Goal: Find specific page/section: Find specific page/section

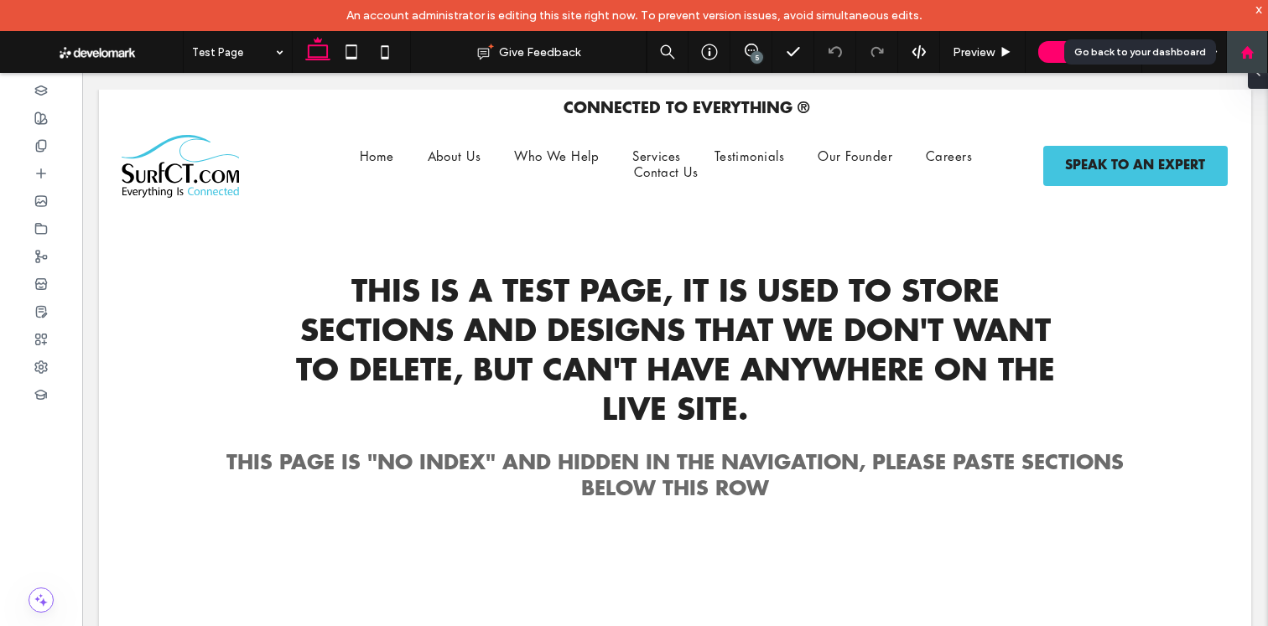
click at [1259, 43] on div at bounding box center [1247, 52] width 42 height 42
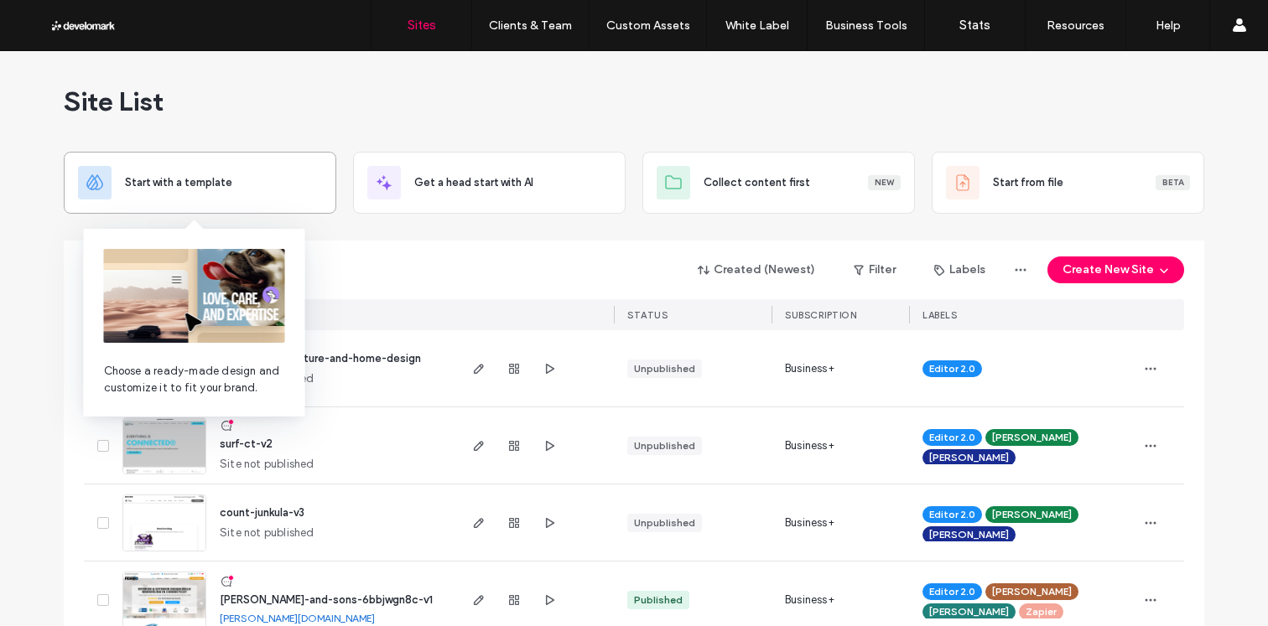
click at [239, 287] on img at bounding box center [194, 296] width 181 height 94
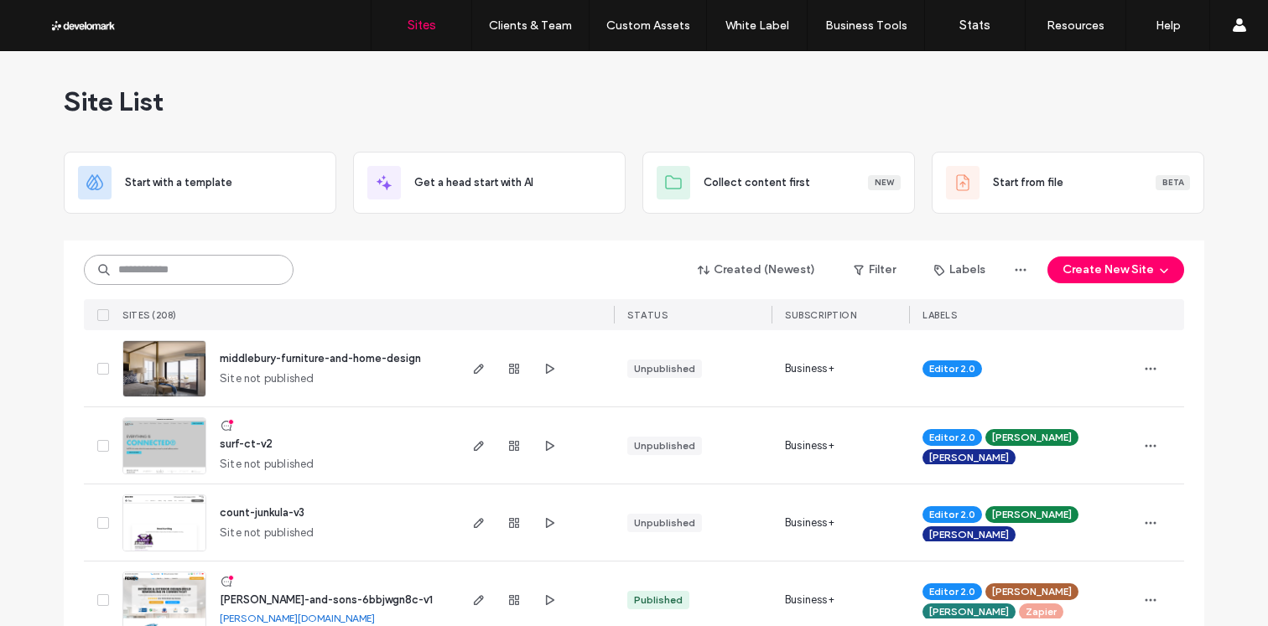
click at [218, 272] on input at bounding box center [189, 270] width 210 height 30
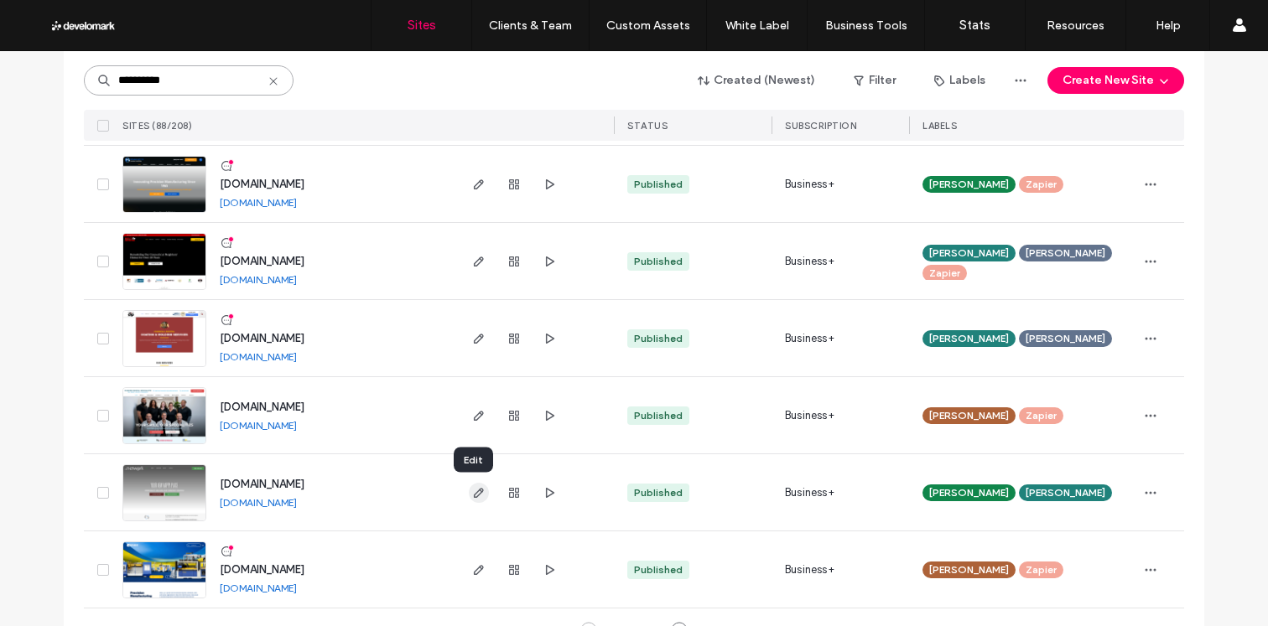
scroll to position [5550, 0]
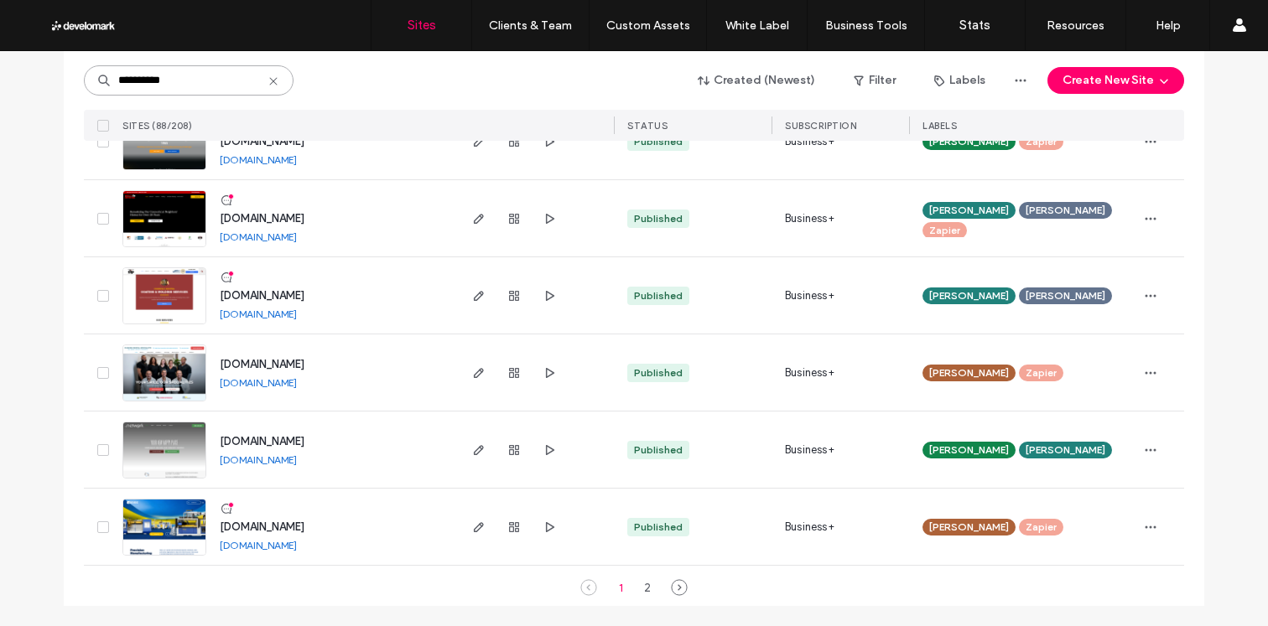
type input "**********"
click at [653, 586] on div "1 2" at bounding box center [634, 588] width 74 height 20
click at [641, 587] on div "2" at bounding box center [647, 588] width 20 height 20
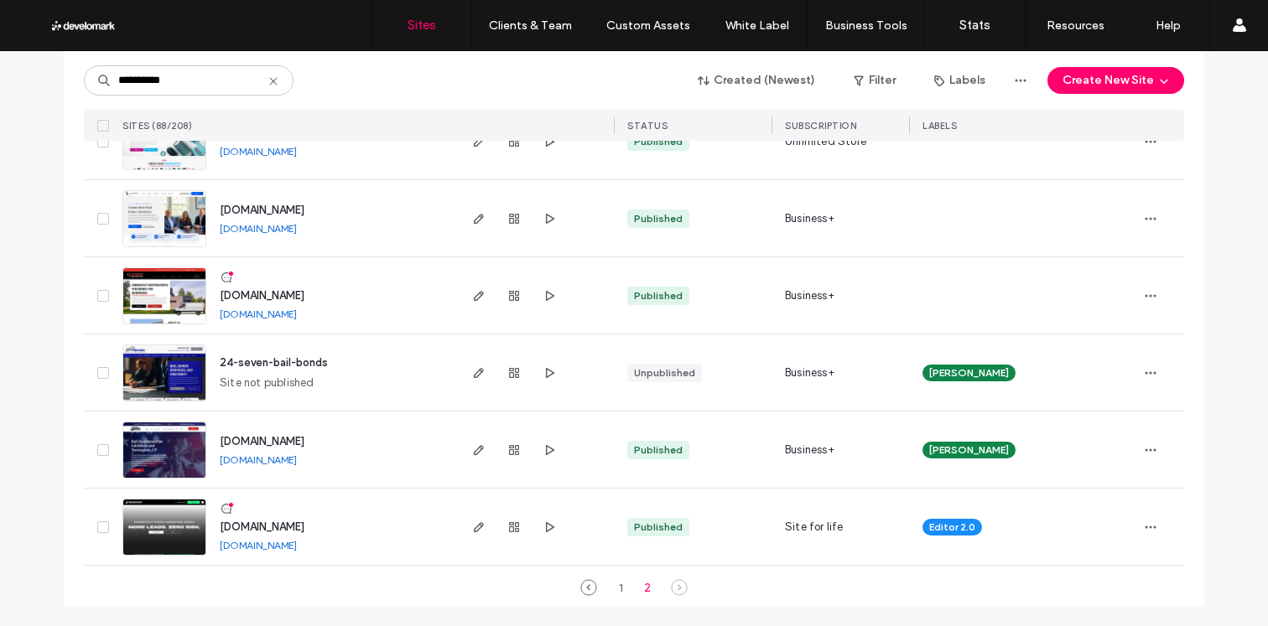
scroll to position [767, 0]
click at [472, 521] on icon "button" at bounding box center [478, 527] width 13 height 13
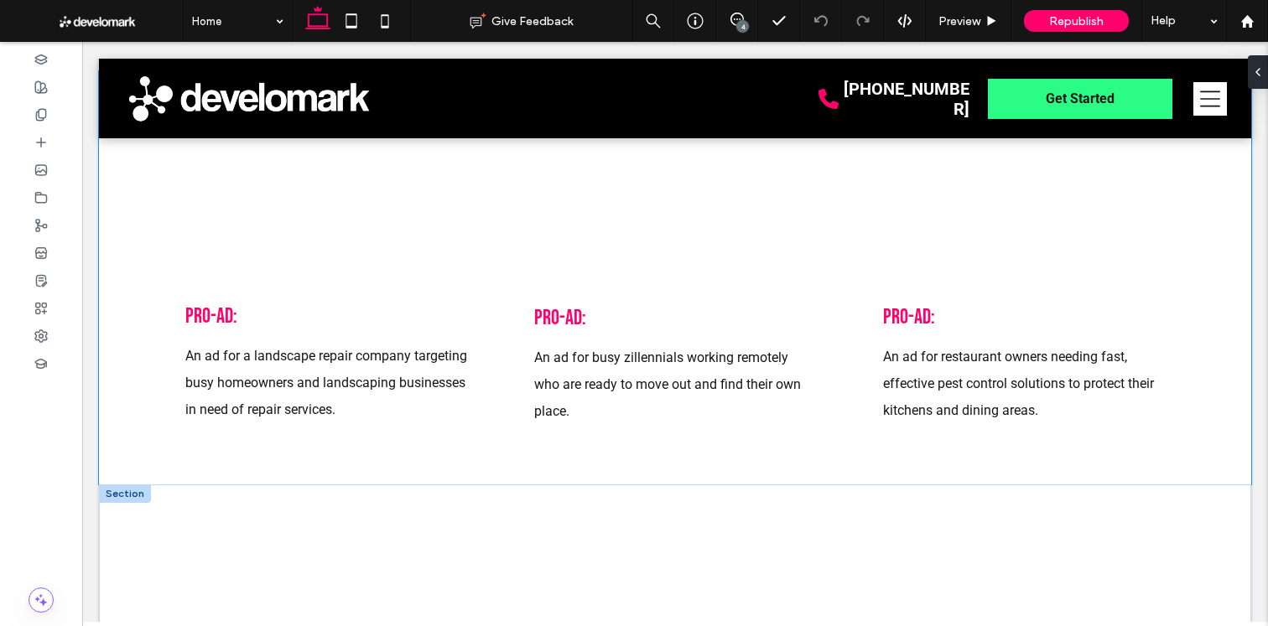
scroll to position [2643, 0]
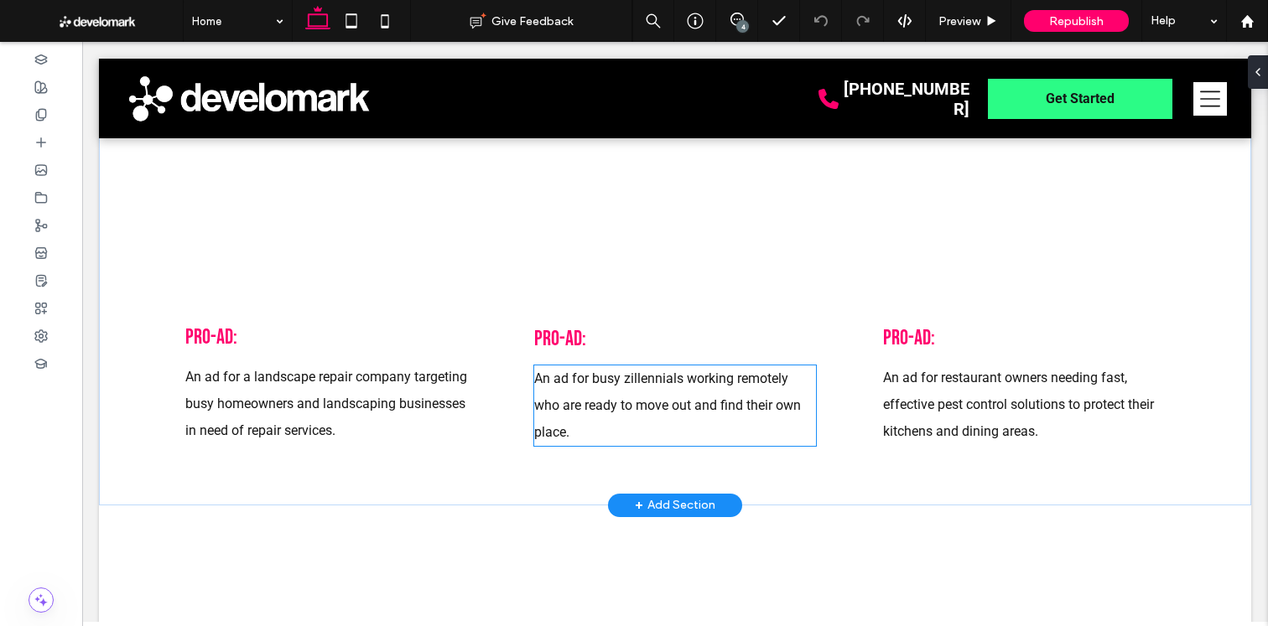
click at [664, 401] on span "An ad for busy zillennials working remotely who are ready to move out and find …" at bounding box center [667, 406] width 267 height 70
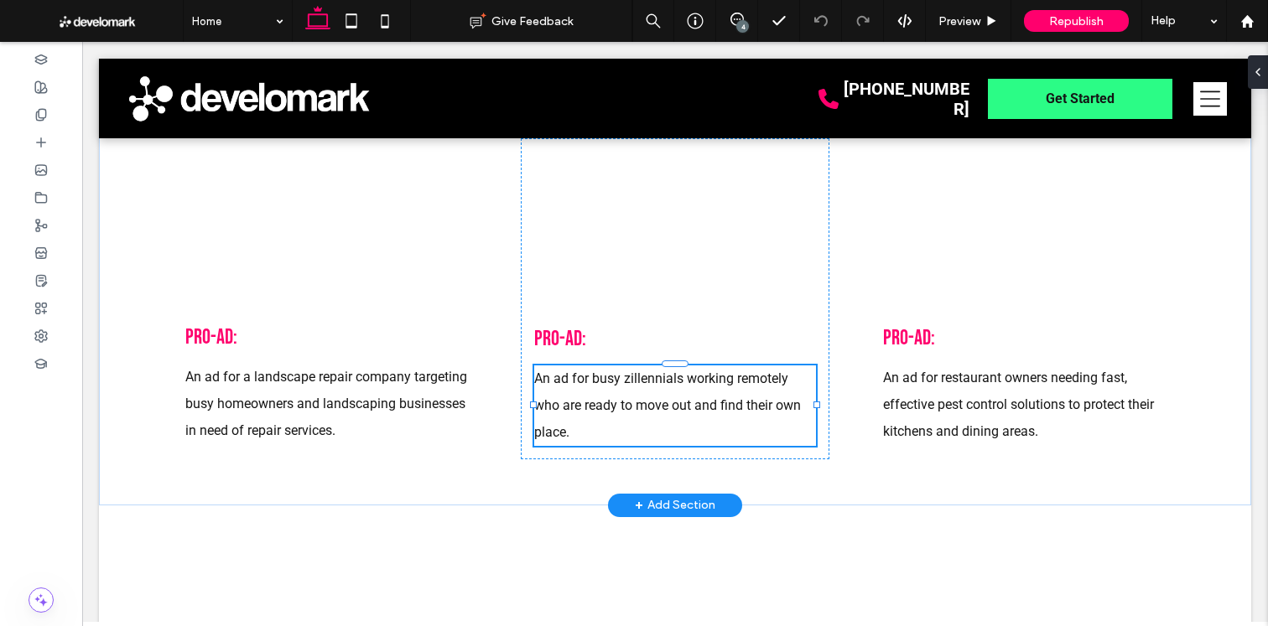
click at [664, 401] on span "An ad for busy zillennials working remotely who are ready to move out and find …" at bounding box center [667, 406] width 267 height 70
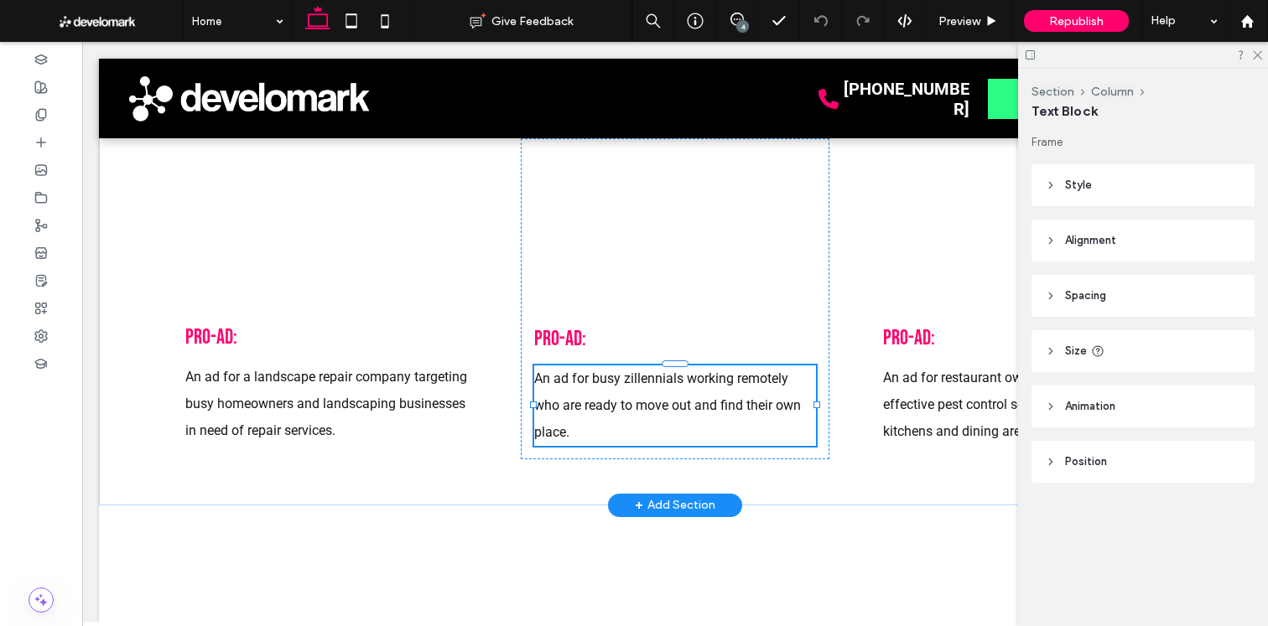
click at [674, 395] on p "An ad for busy zillennials working remotely who are ready to move out and find …" at bounding box center [675, 406] width 282 height 81
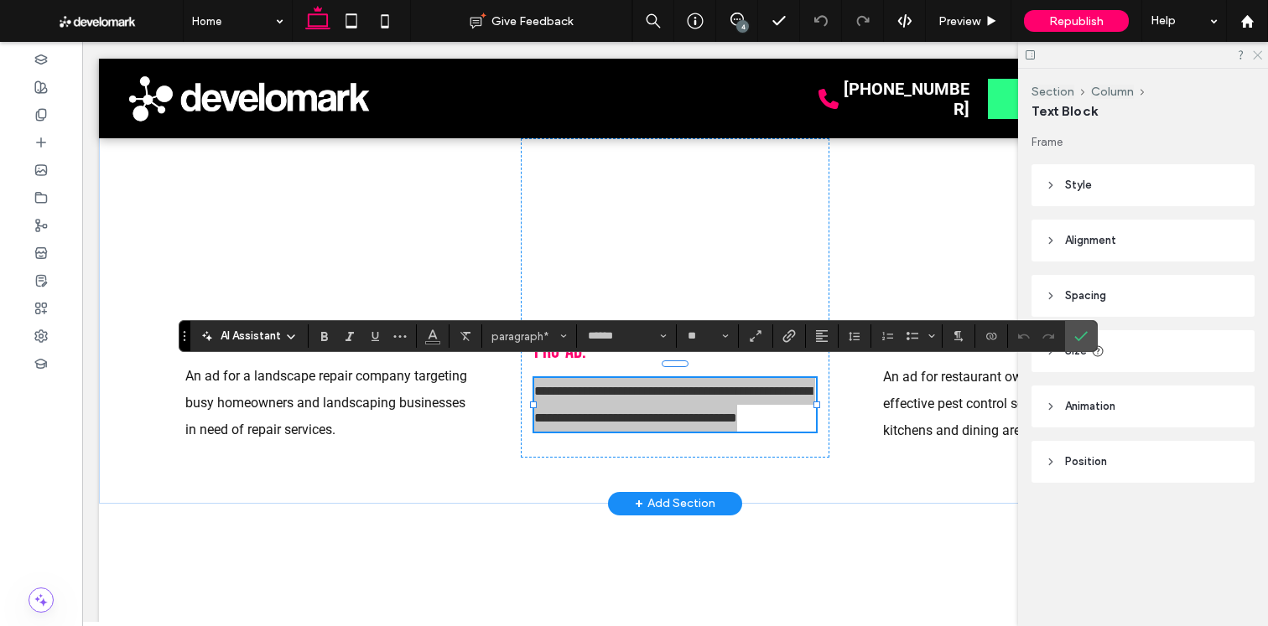
click at [1254, 49] on icon at bounding box center [1256, 54] width 11 height 11
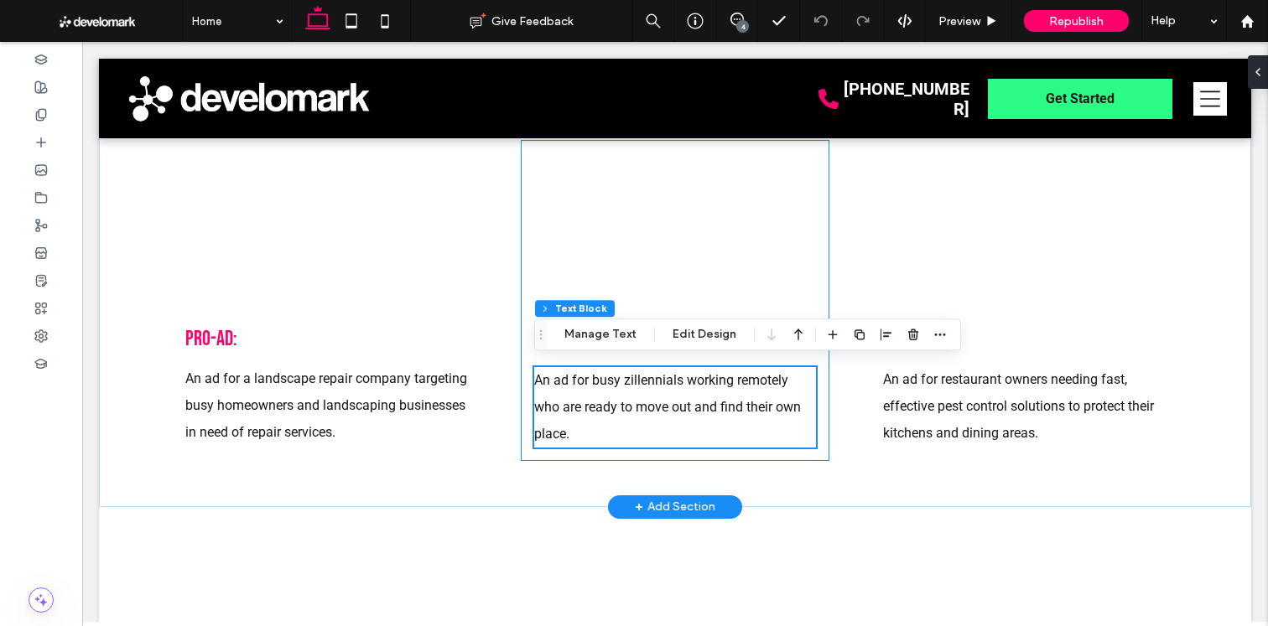
scroll to position [2647, 0]
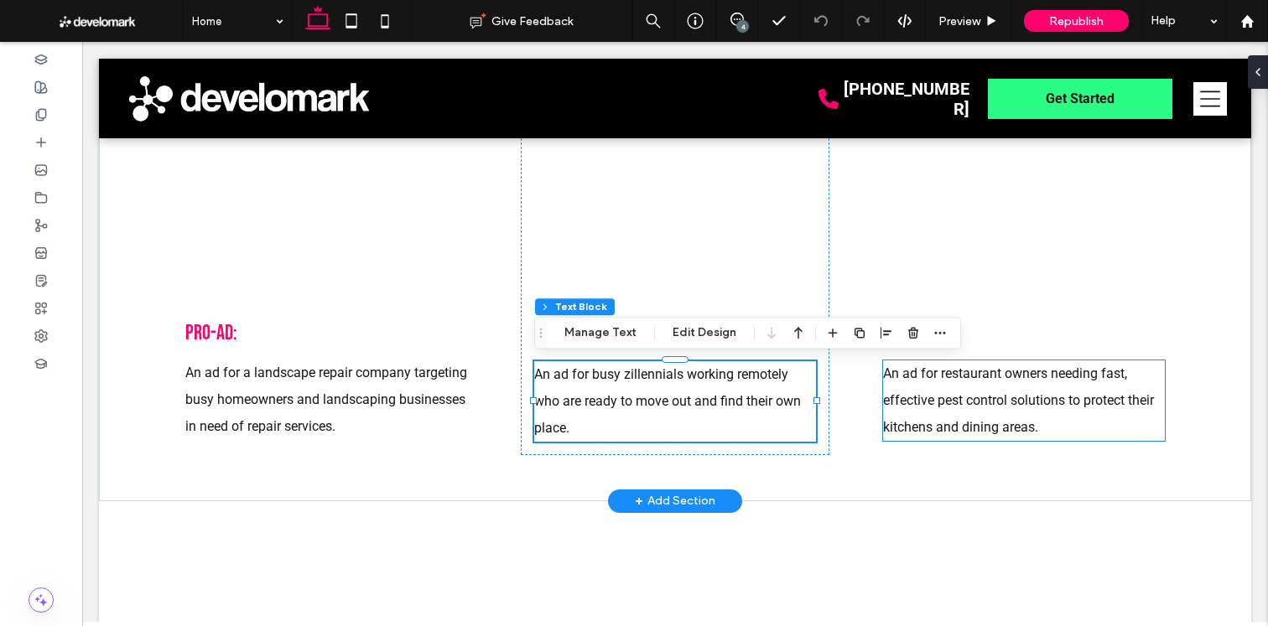
click at [948, 415] on p "An ad for restaurant owners needing fast, effective pest control solutions to p…" at bounding box center [1024, 401] width 282 height 81
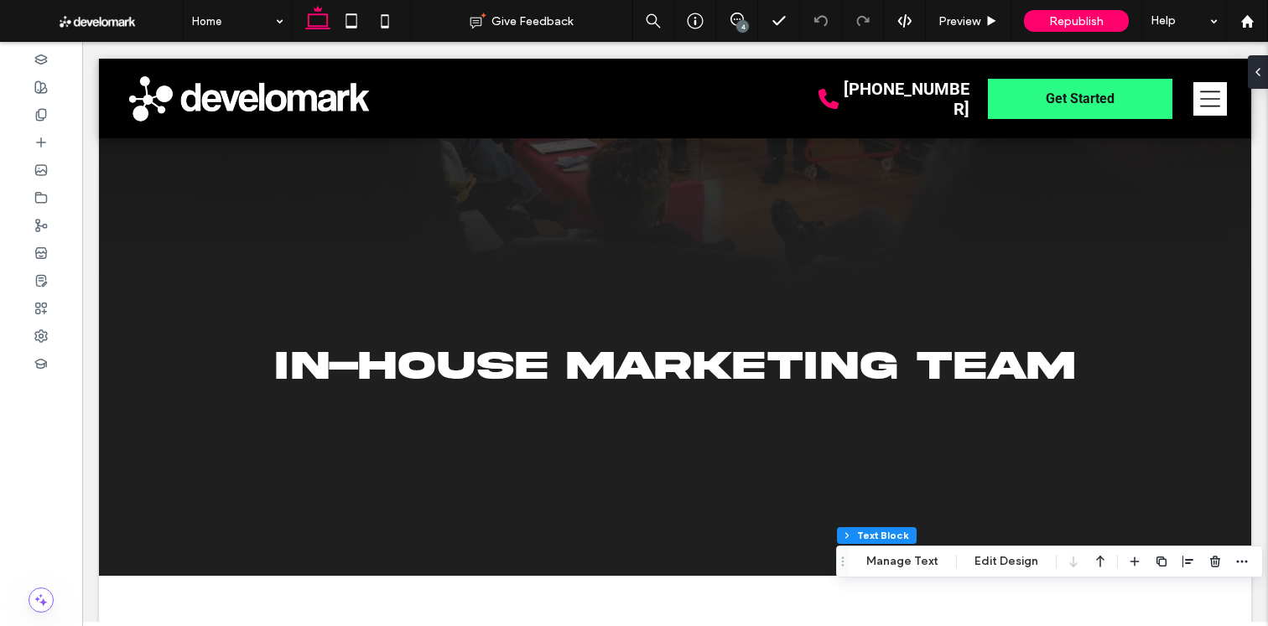
scroll to position [0, 0]
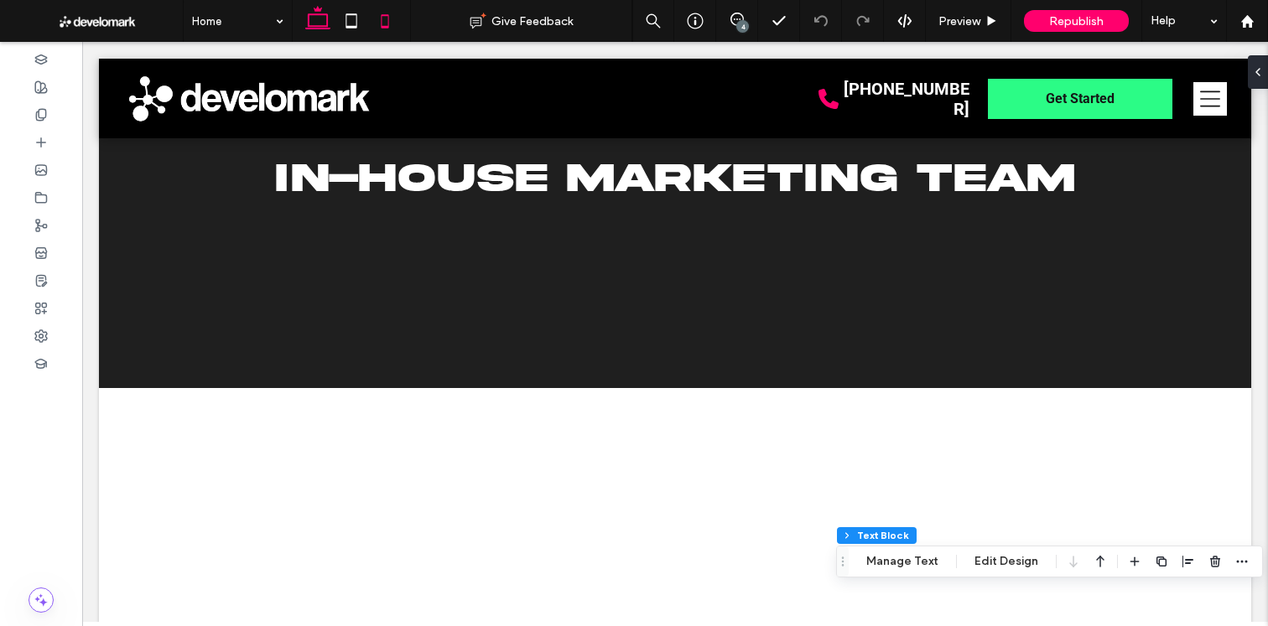
click at [374, 9] on icon at bounding box center [385, 21] width 34 height 34
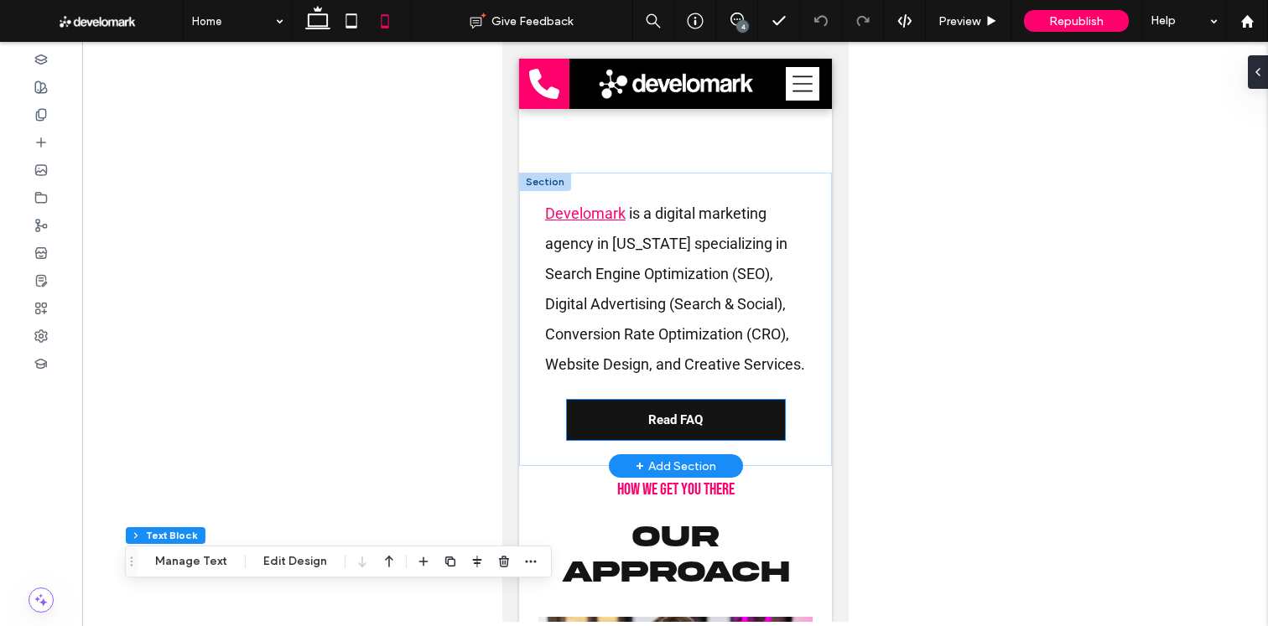
scroll to position [652, 0]
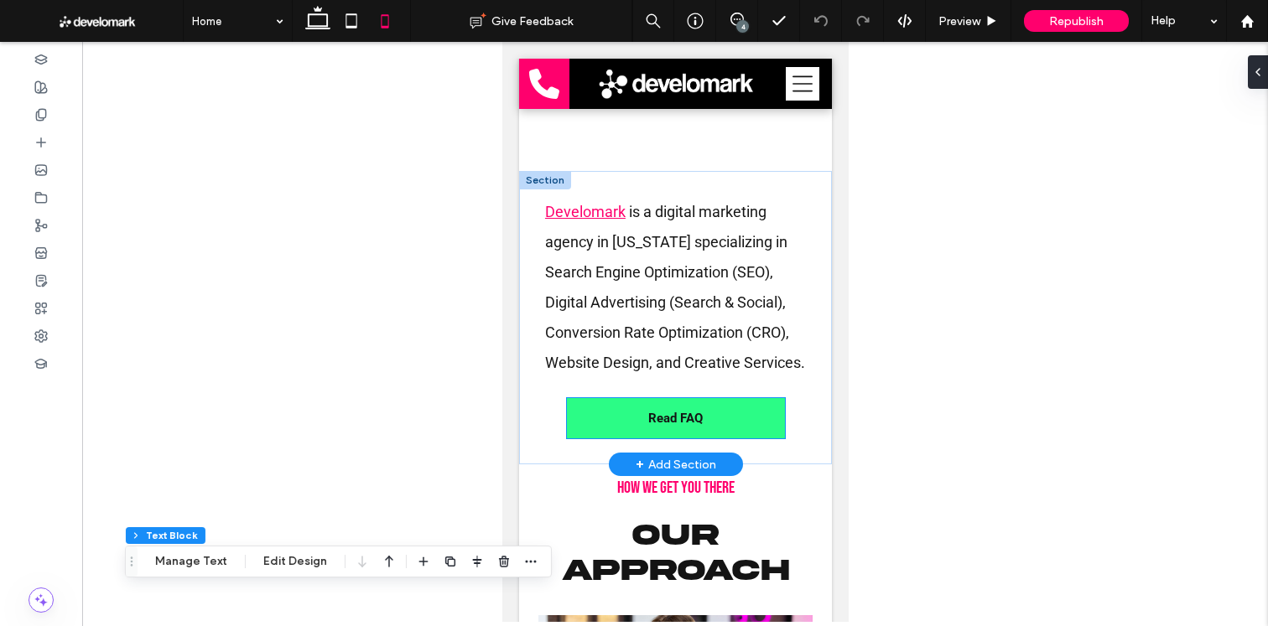
click at [704, 429] on link "Read FAQ" at bounding box center [675, 418] width 218 height 40
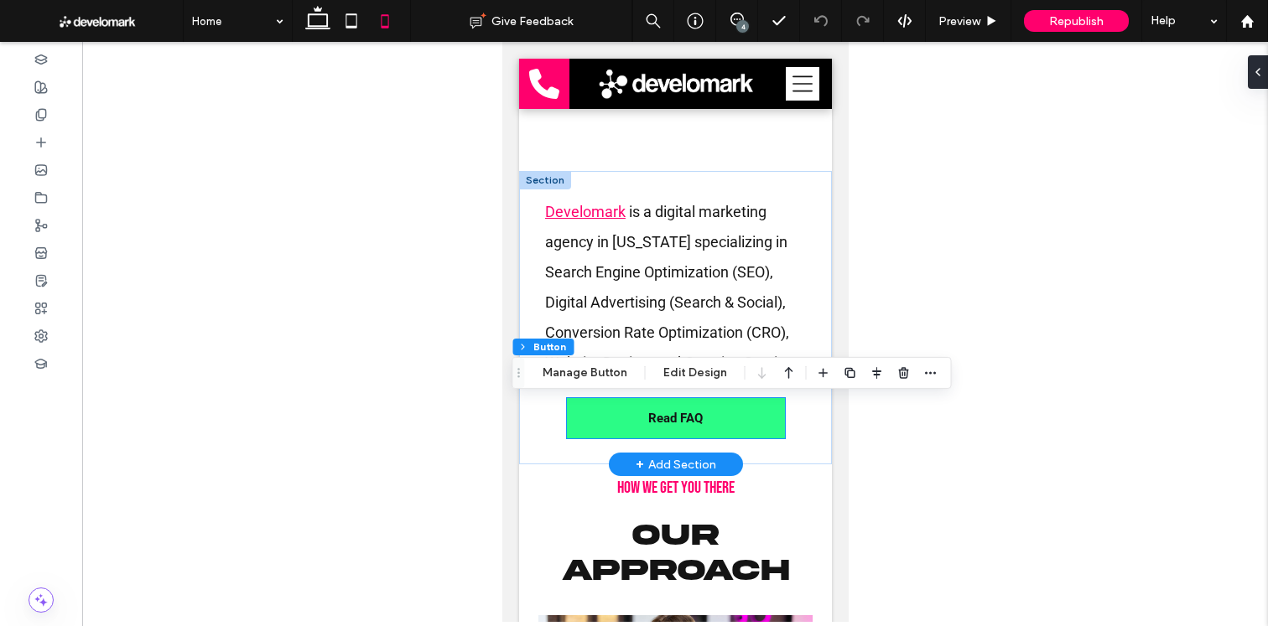
type input "**"
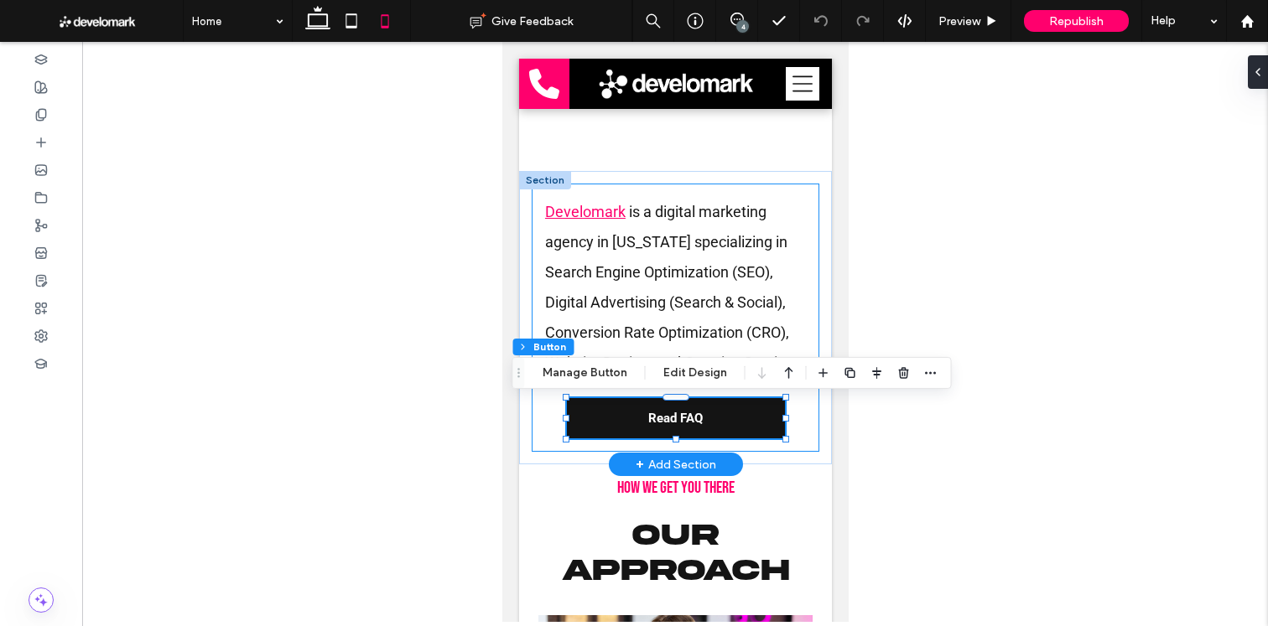
click at [616, 389] on div "Develomark is a digital marketing agency in Connecticut specializing in Search …" at bounding box center [675, 318] width 288 height 268
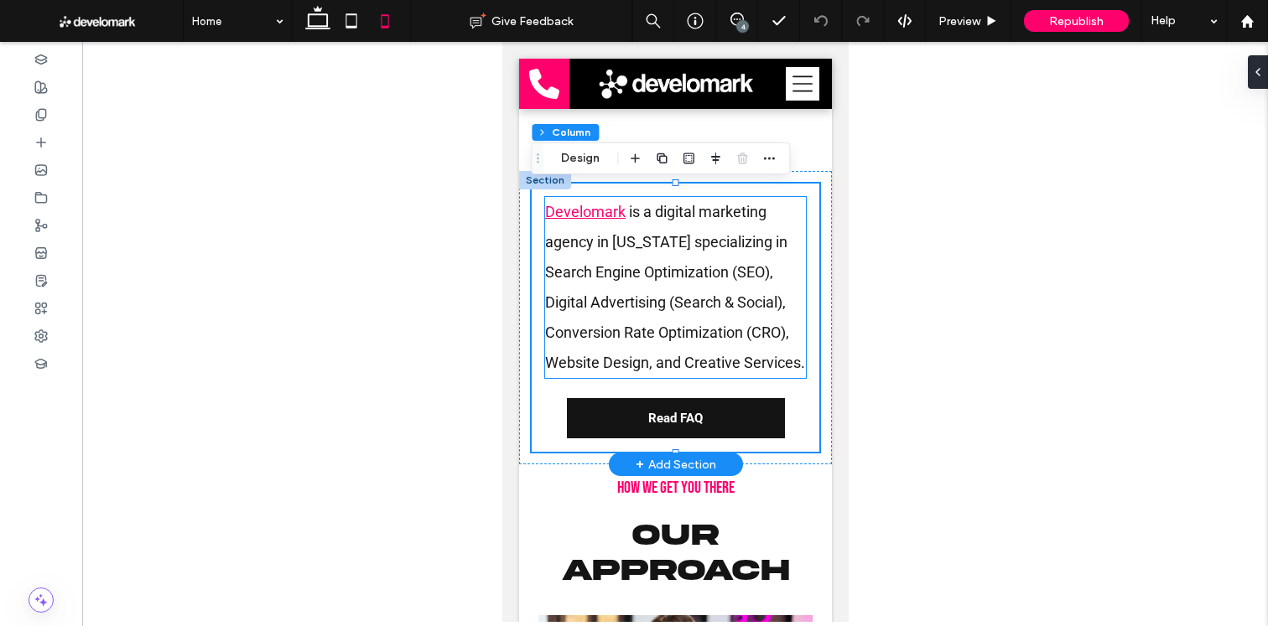
click at [612, 377] on p "Develomark is a digital marketing agency in Connecticut specializing in Search …" at bounding box center [674, 287] width 261 height 181
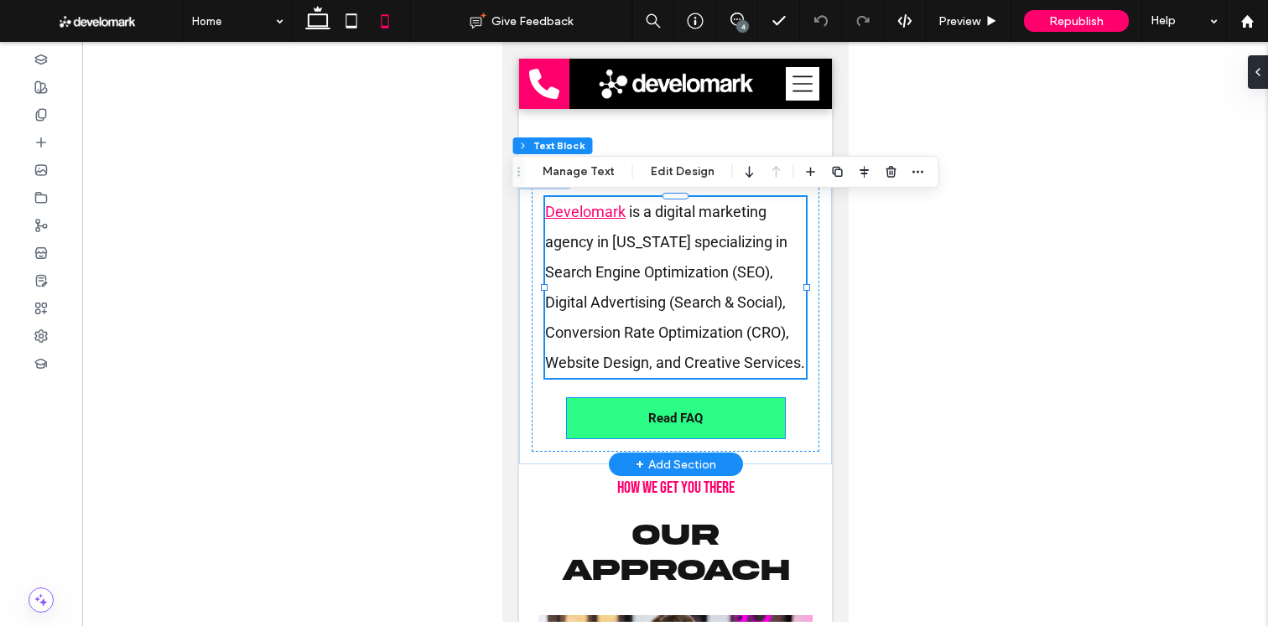
click at [619, 415] on link "Read FAQ" at bounding box center [675, 418] width 218 height 40
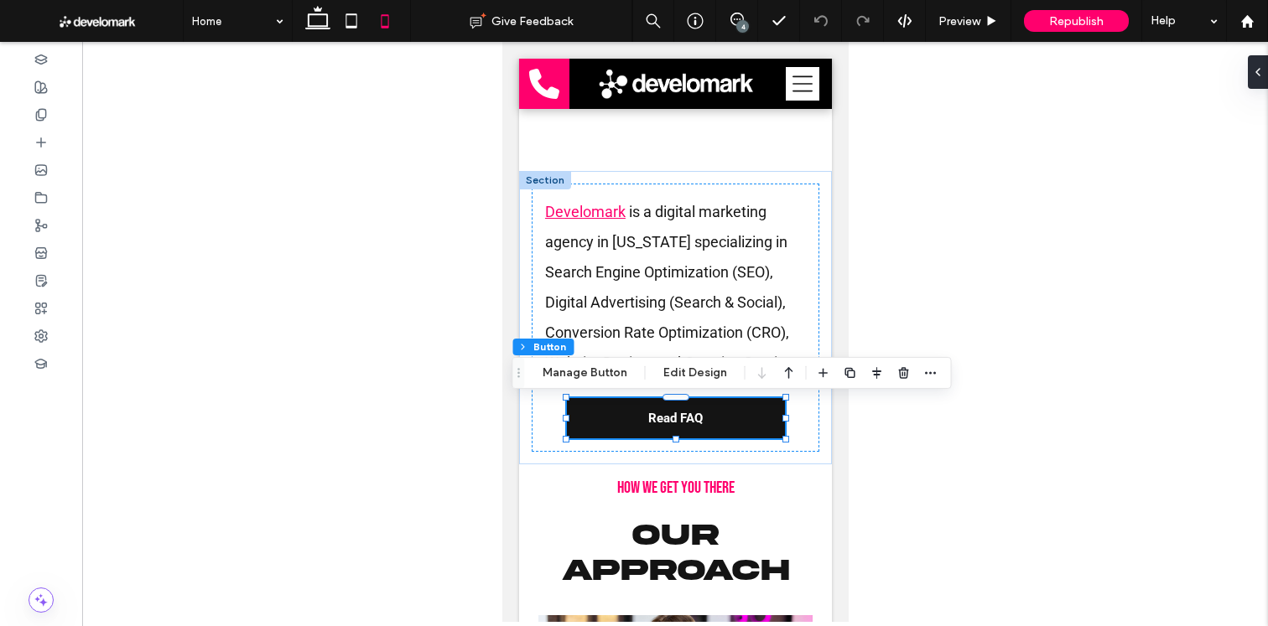
click at [597, 385] on div "Section Column Button Manage Button Edit Design" at bounding box center [731, 373] width 439 height 32
click at [595, 374] on button "Manage Button" at bounding box center [585, 373] width 106 height 20
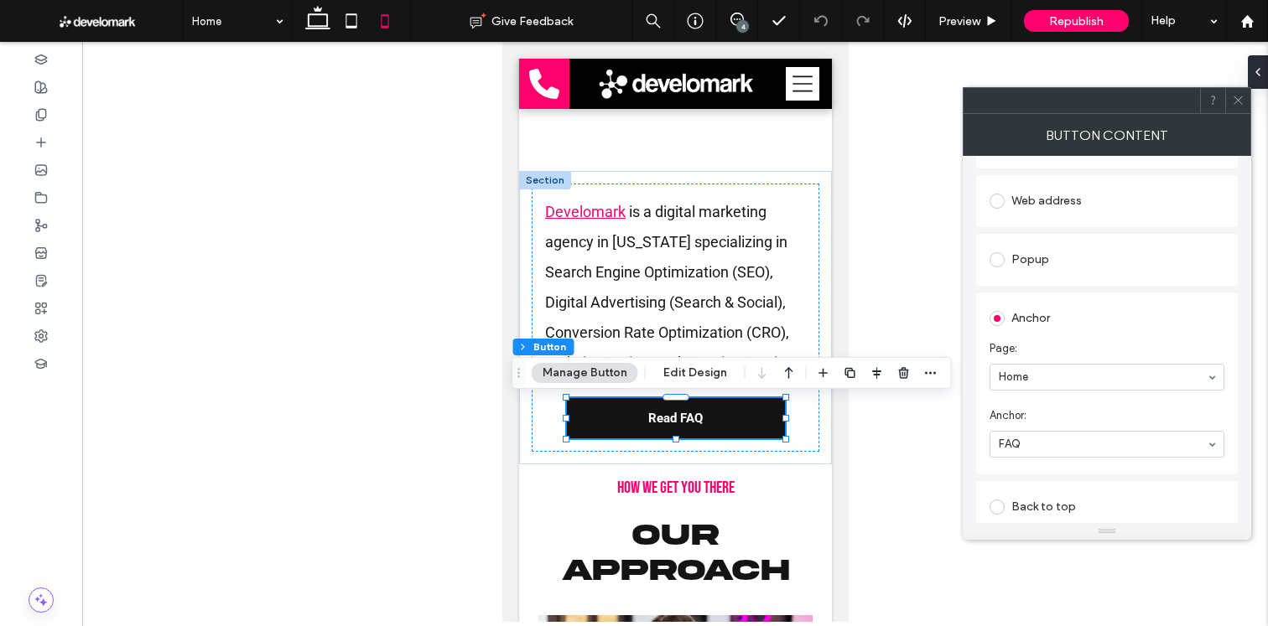
scroll to position [235, 0]
click at [1240, 100] on icon at bounding box center [1238, 100] width 13 height 13
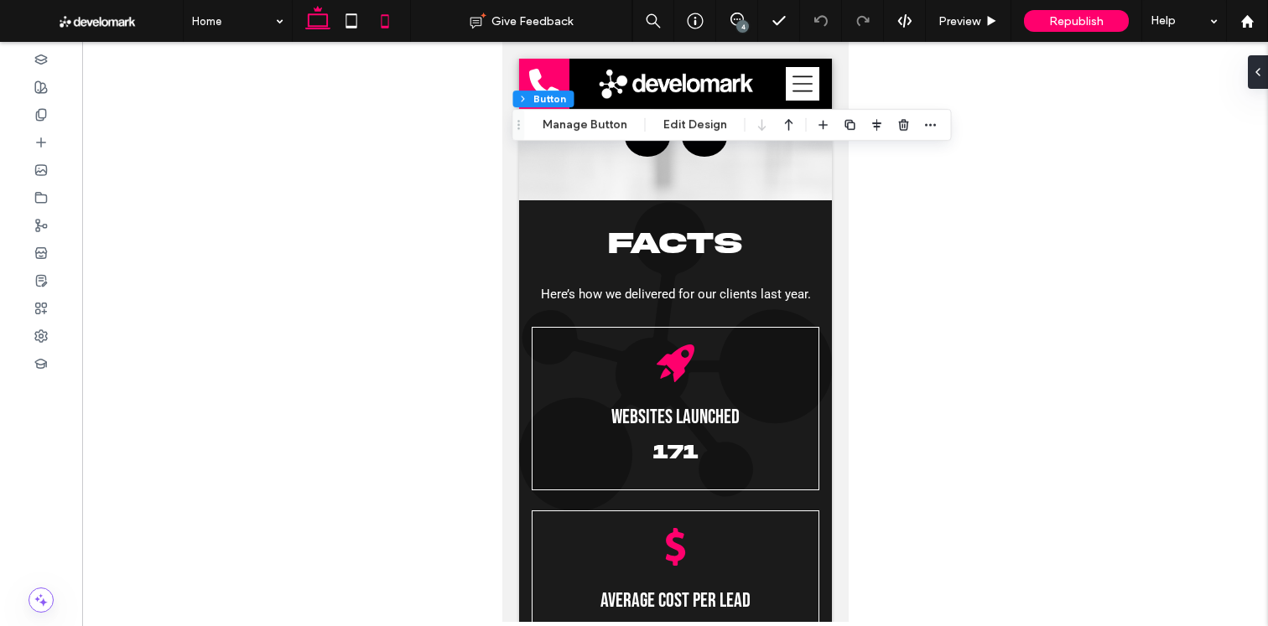
click at [324, 16] on icon at bounding box center [318, 21] width 34 height 34
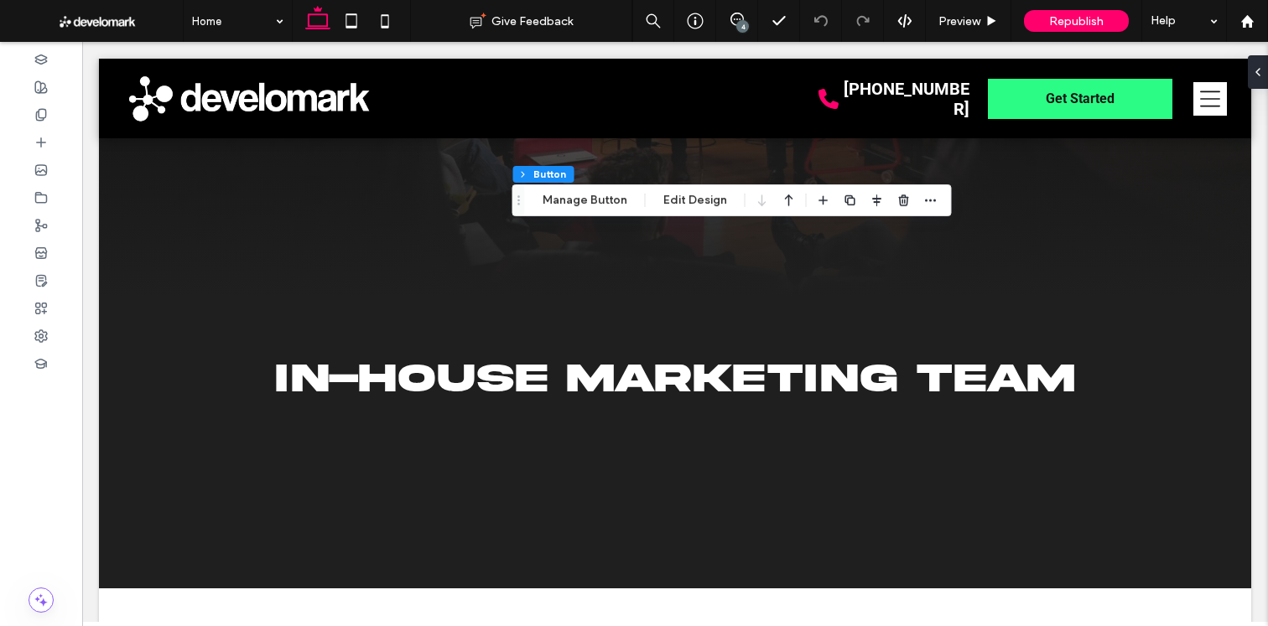
scroll to position [0, 0]
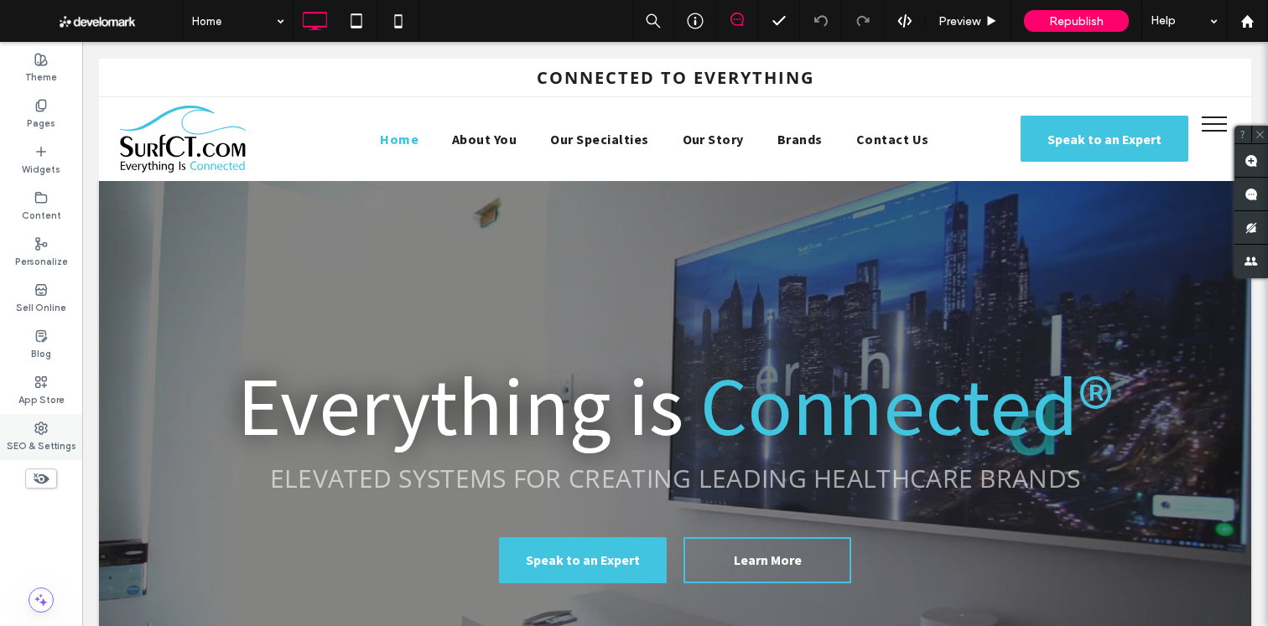
click at [34, 423] on icon at bounding box center [40, 428] width 13 height 13
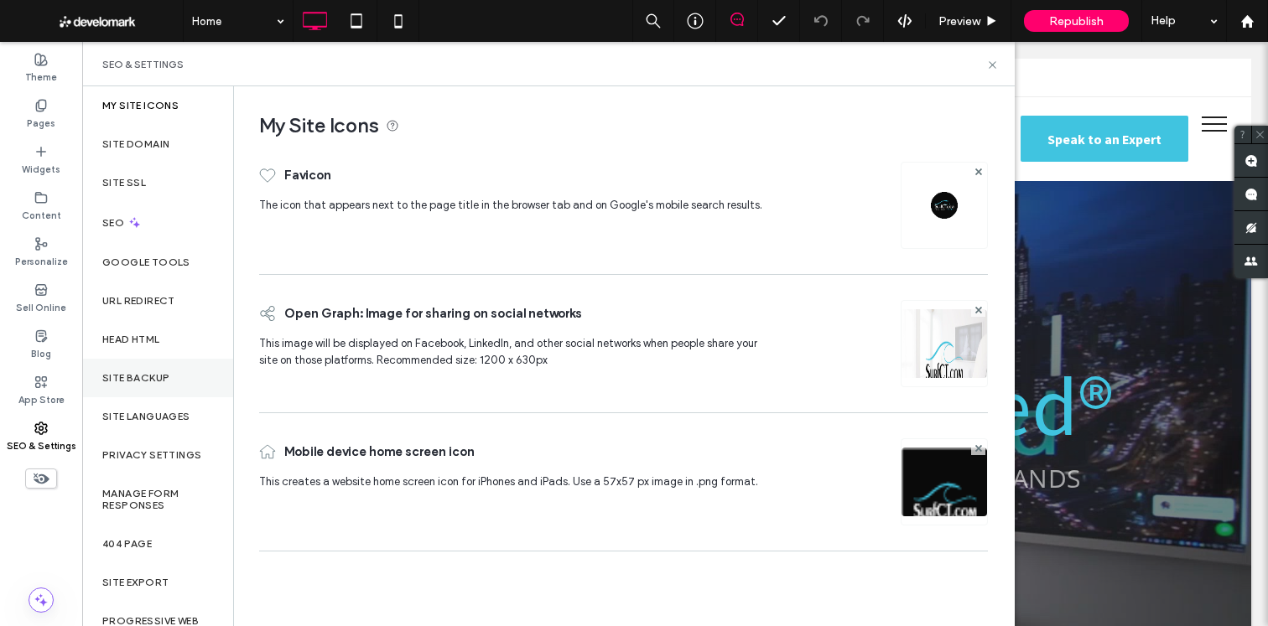
scroll to position [8, 0]
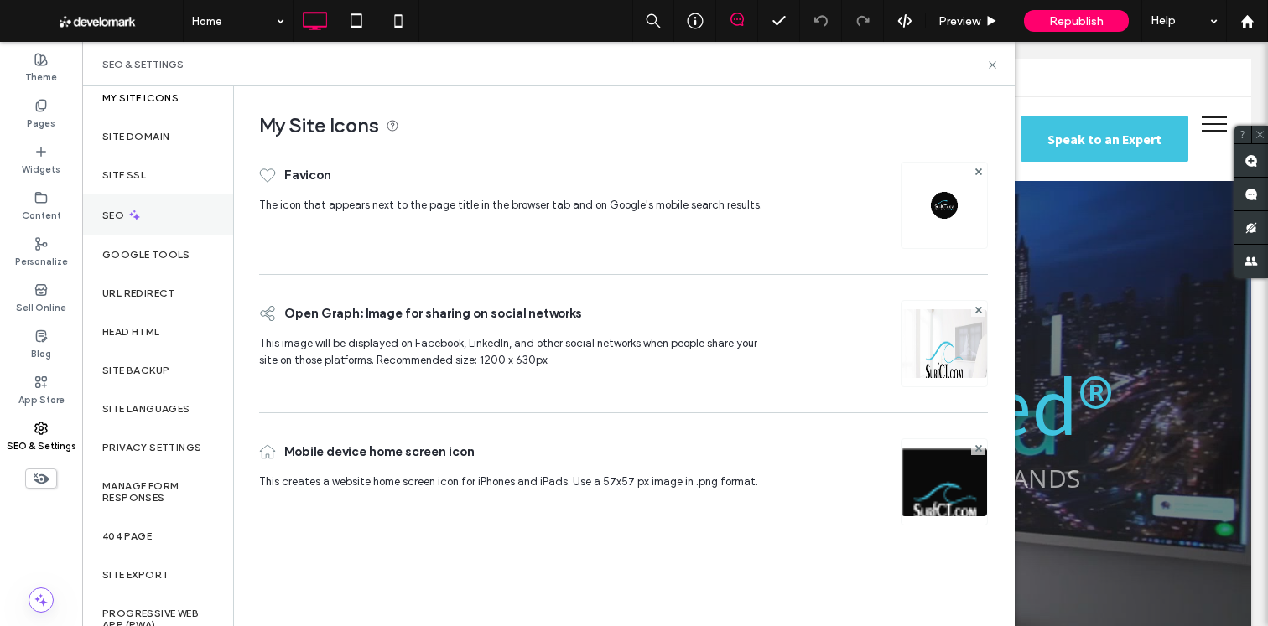
click at [148, 219] on div "SEO" at bounding box center [157, 215] width 151 height 41
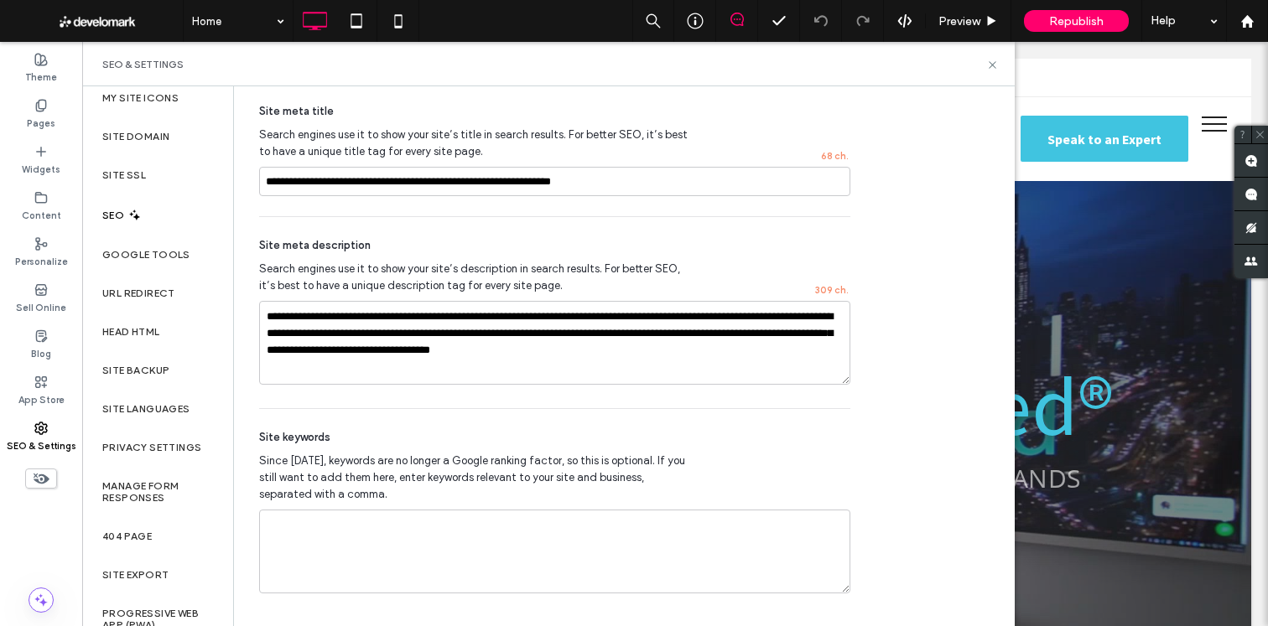
scroll to position [1034, 0]
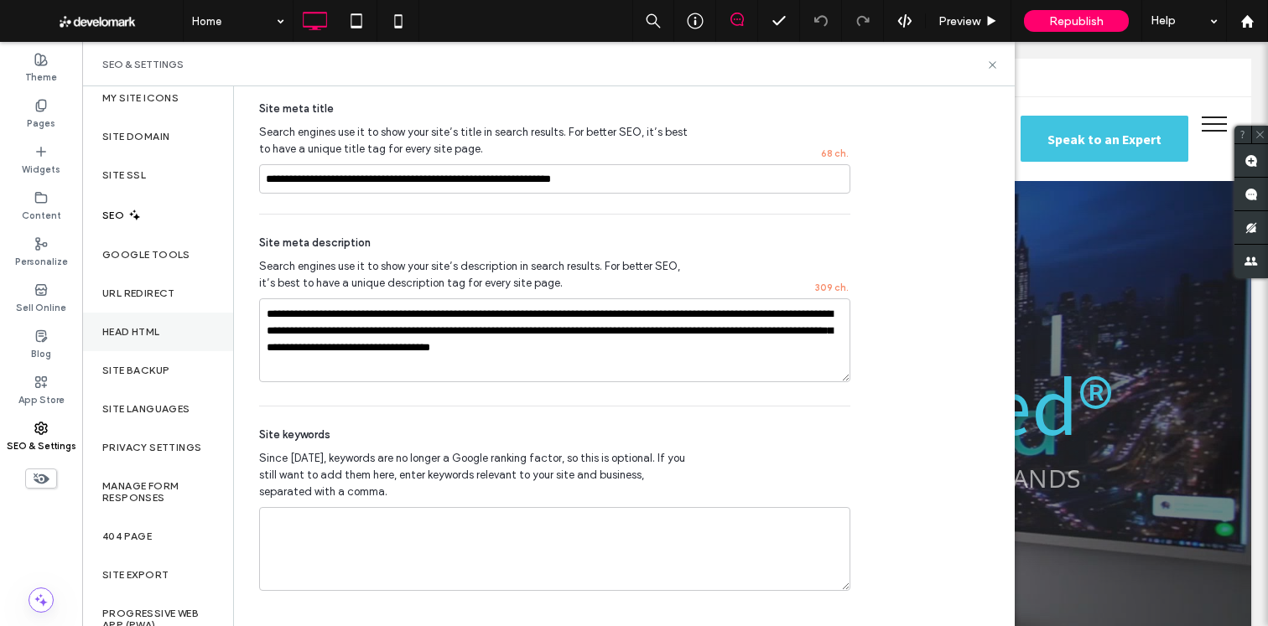
click at [139, 331] on label "Head HTML" at bounding box center [131, 332] width 58 height 12
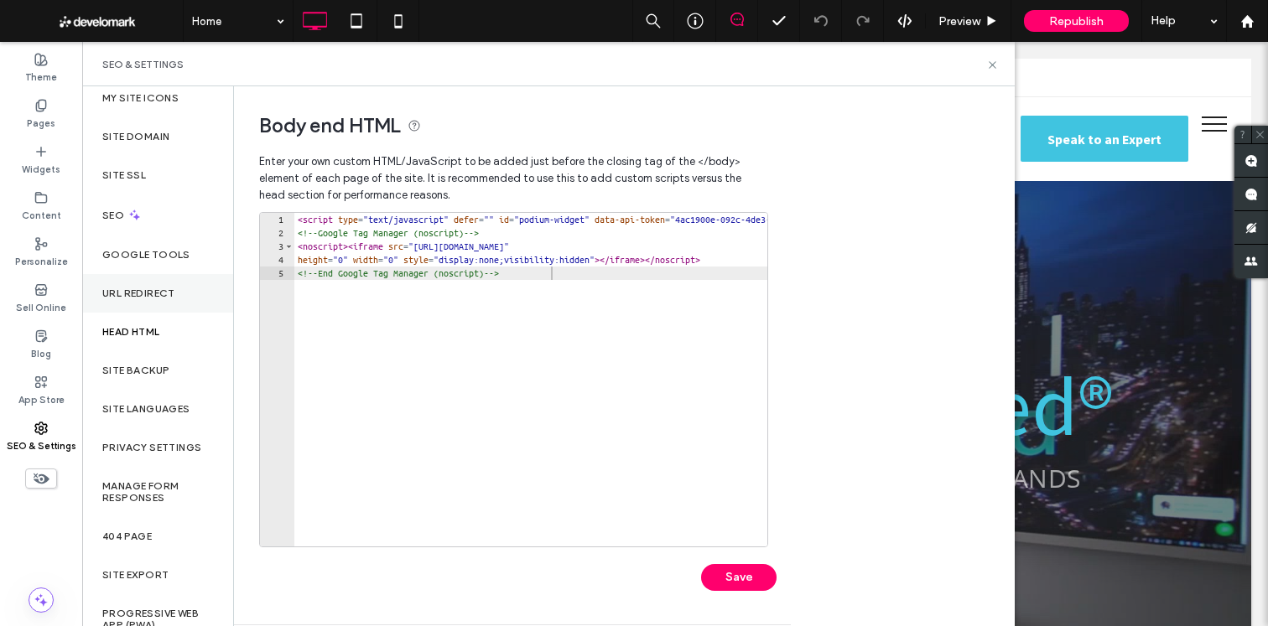
scroll to position [0, 0]
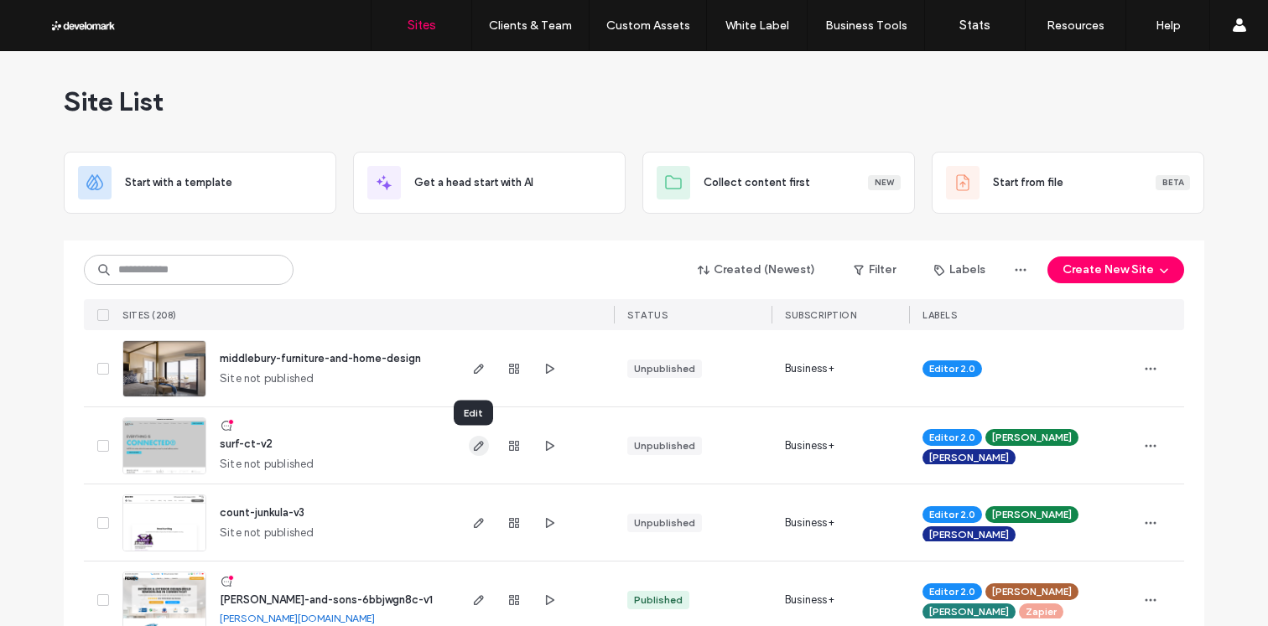
click at [474, 447] on use "button" at bounding box center [479, 446] width 10 height 10
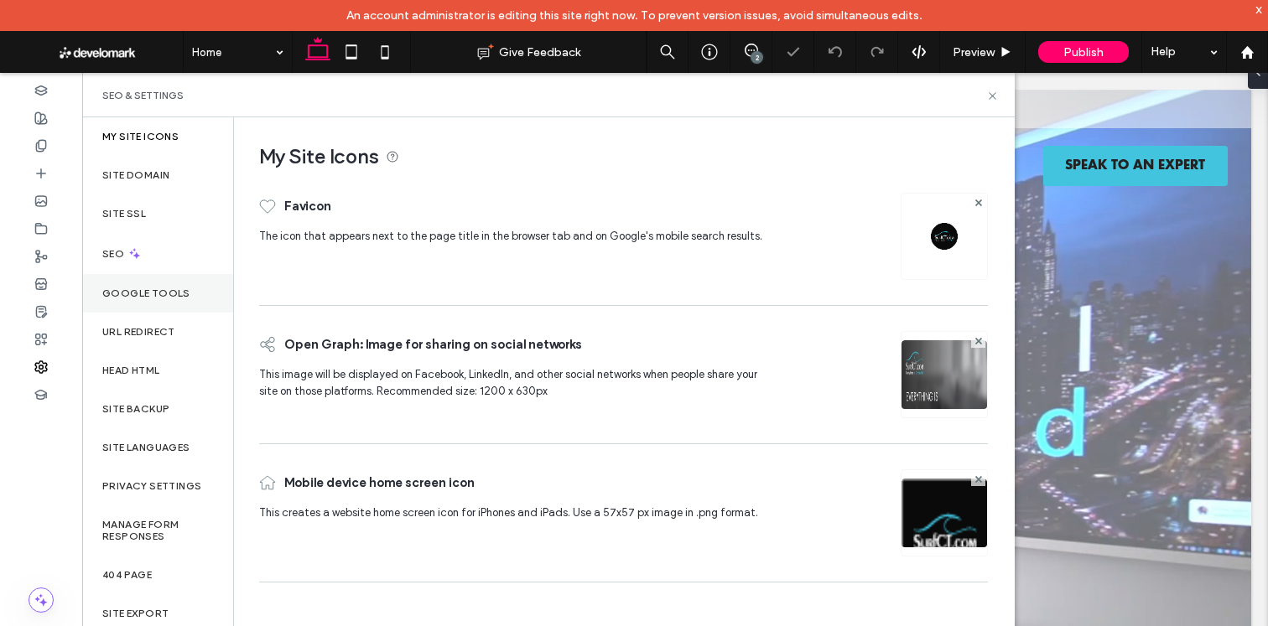
click at [120, 281] on div "Google Tools" at bounding box center [157, 293] width 151 height 39
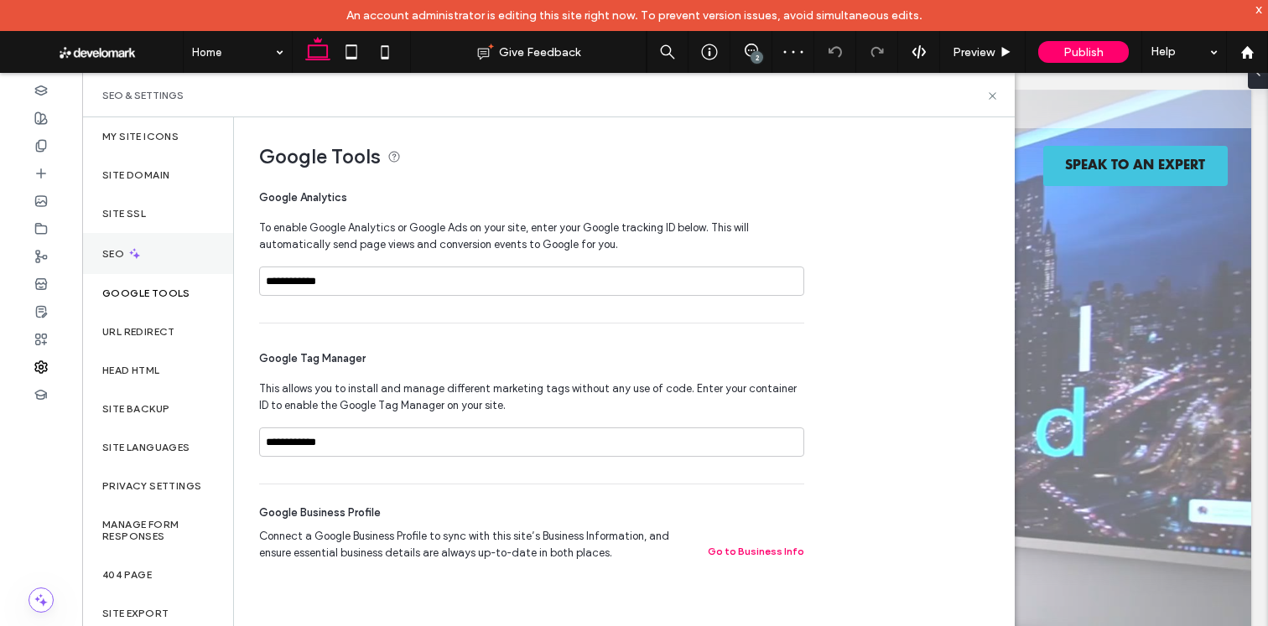
click at [148, 253] on div "SEO" at bounding box center [157, 253] width 151 height 41
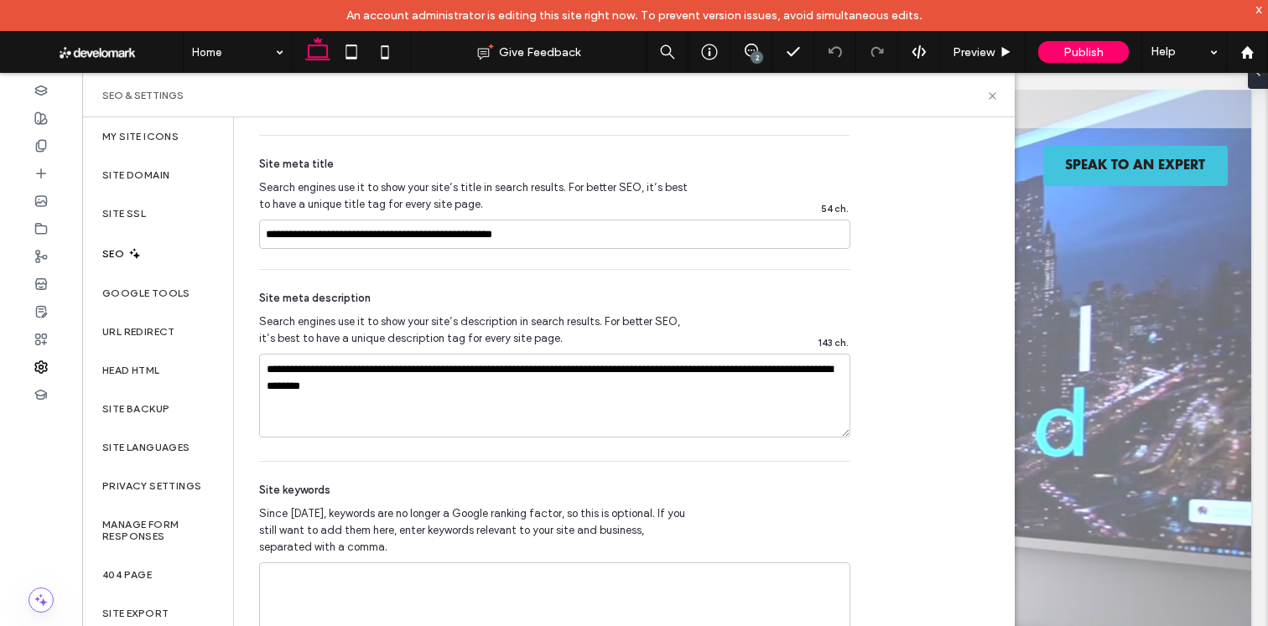
scroll to position [1034, 0]
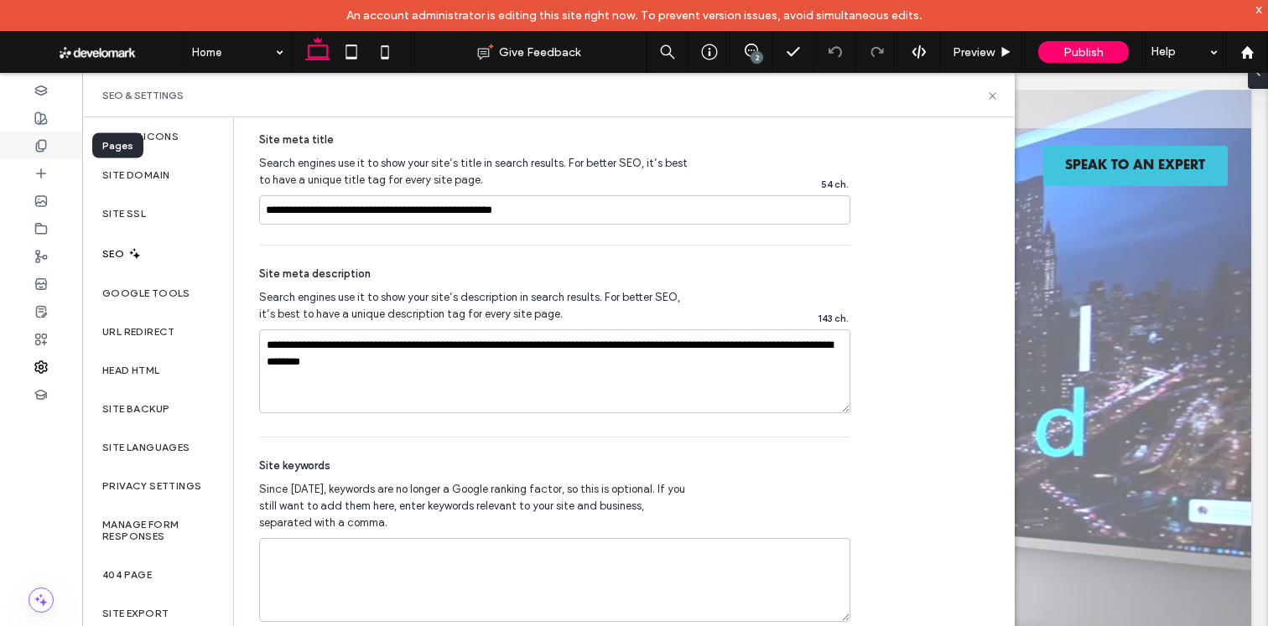
click at [43, 140] on use at bounding box center [40, 145] width 9 height 11
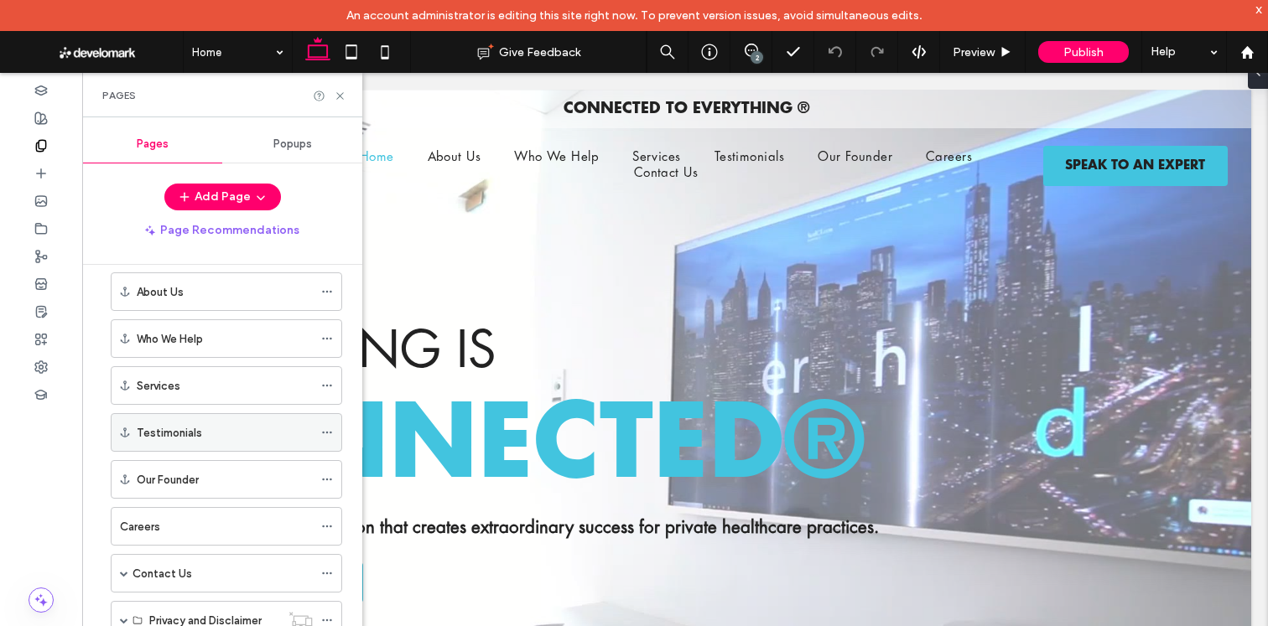
scroll to position [195, 0]
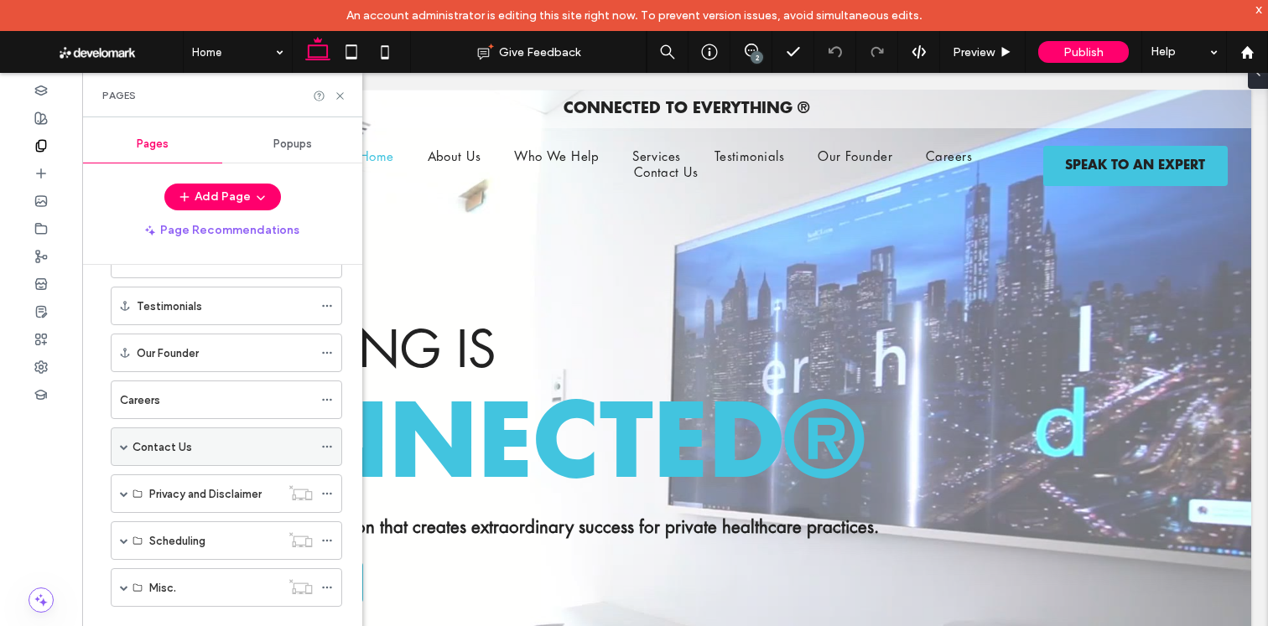
click at [122, 445] on span at bounding box center [124, 447] width 8 height 8
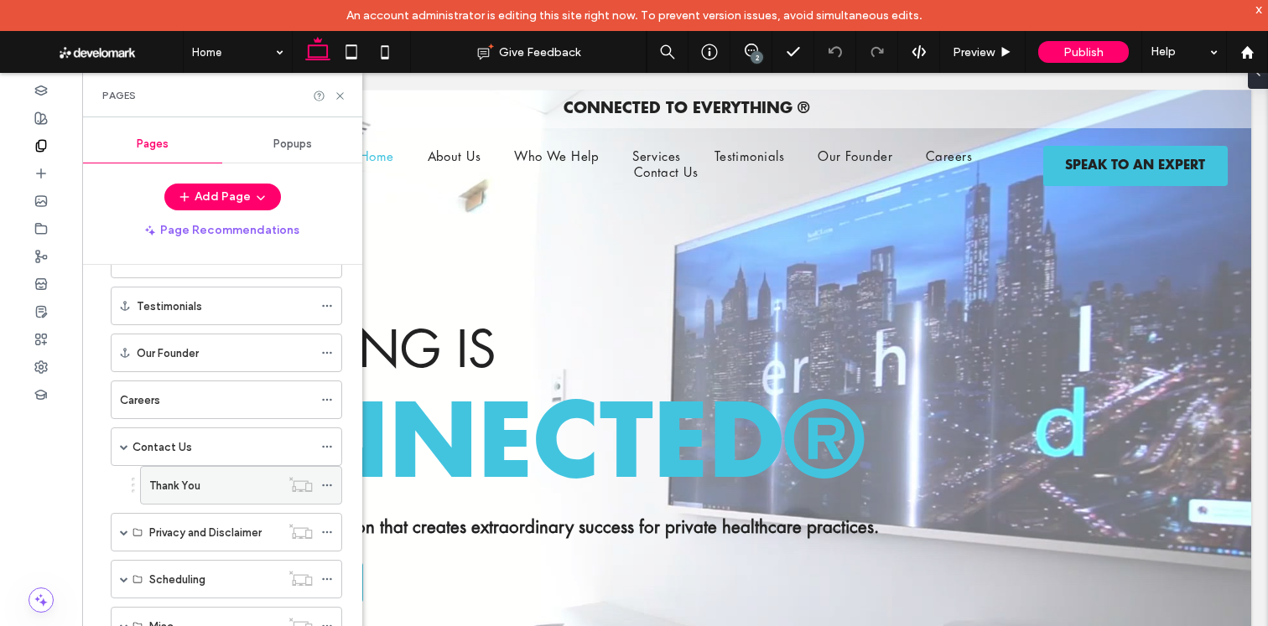
click at [197, 475] on div "Thank You" at bounding box center [214, 485] width 131 height 37
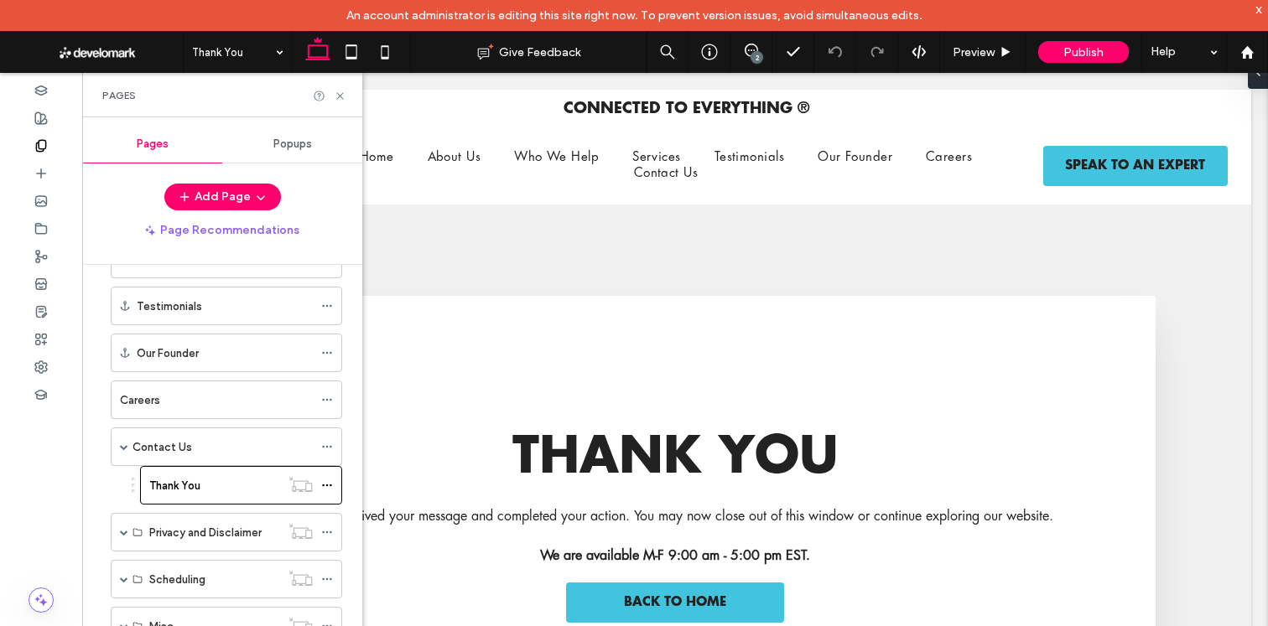
scroll to position [0, 0]
